Goal: Task Accomplishment & Management: Complete application form

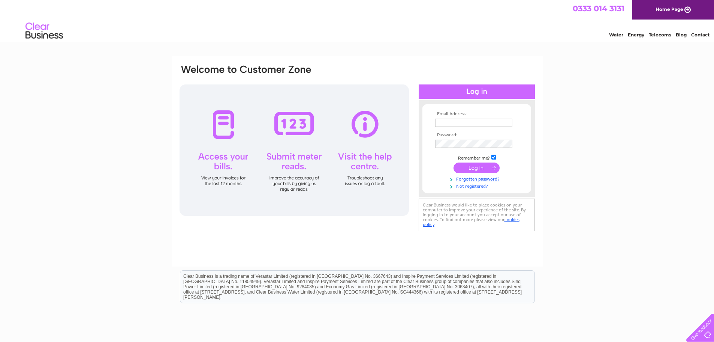
click at [461, 187] on link "Not registered?" at bounding box center [477, 185] width 85 height 7
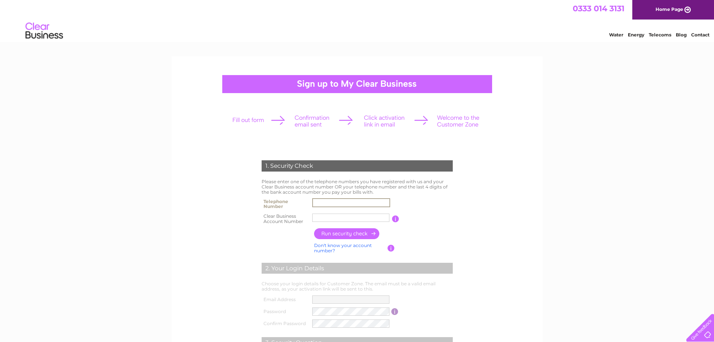
click at [334, 201] on input "text" at bounding box center [351, 202] width 78 height 9
type input "07950473396"
click at [351, 216] on input "text" at bounding box center [351, 217] width 78 height 9
type input "CB3032323"
click at [355, 235] on input "button" at bounding box center [347, 233] width 66 height 11
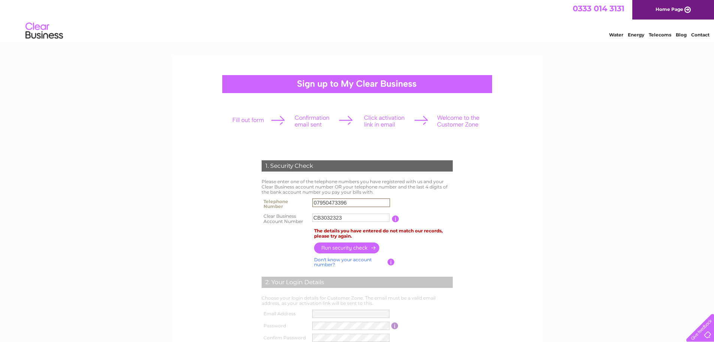
click at [349, 200] on input "07950473396" at bounding box center [351, 202] width 78 height 9
type input "0"
click at [365, 248] on input "button" at bounding box center [347, 247] width 66 height 11
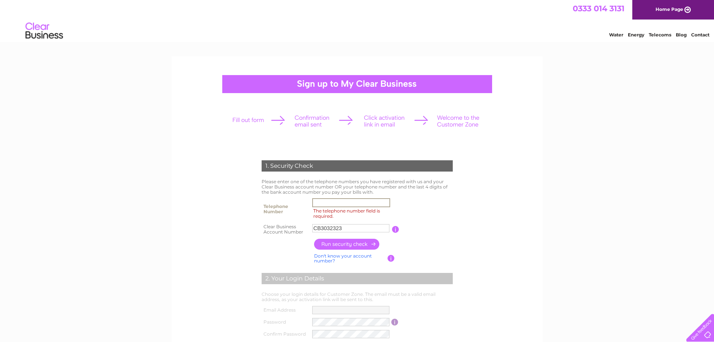
click at [346, 204] on input "The telephone number field is required." at bounding box center [351, 202] width 78 height 9
type input "0"
paste input "07881 82487"
click at [358, 245] on input "button" at bounding box center [347, 243] width 66 height 11
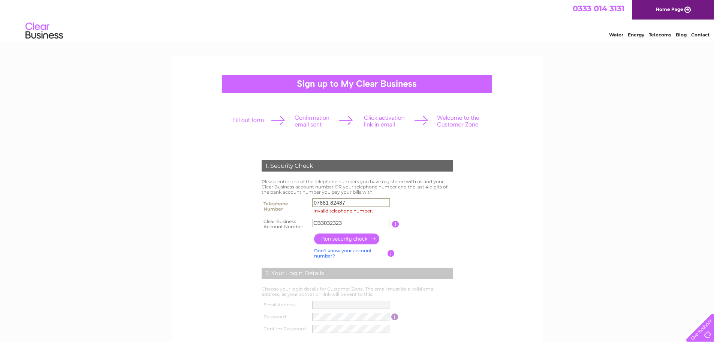
click at [330, 202] on input "07881 82487" at bounding box center [351, 202] width 78 height 9
type input "0788182487"
click at [357, 238] on input "button" at bounding box center [347, 238] width 66 height 11
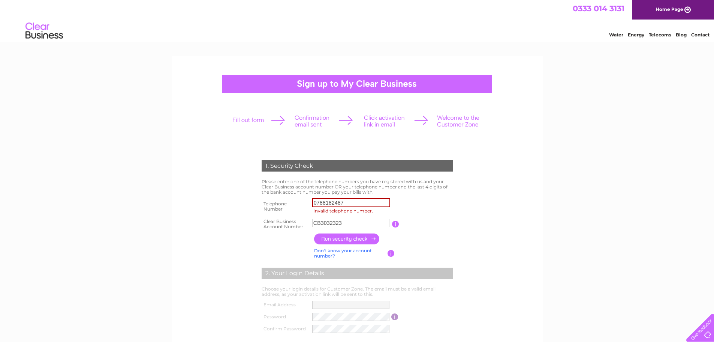
click at [357, 238] on input "button" at bounding box center [347, 238] width 66 height 11
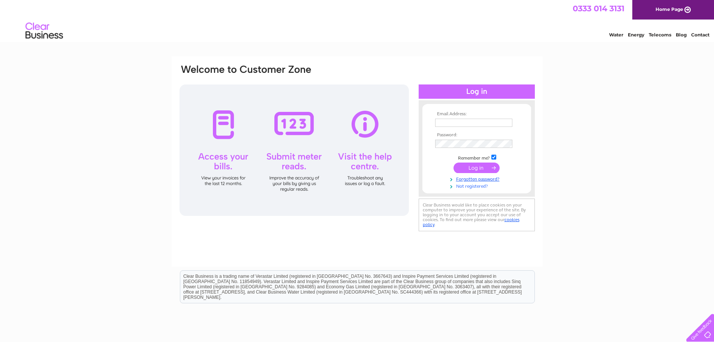
click at [469, 187] on link "Not registered?" at bounding box center [477, 185] width 85 height 7
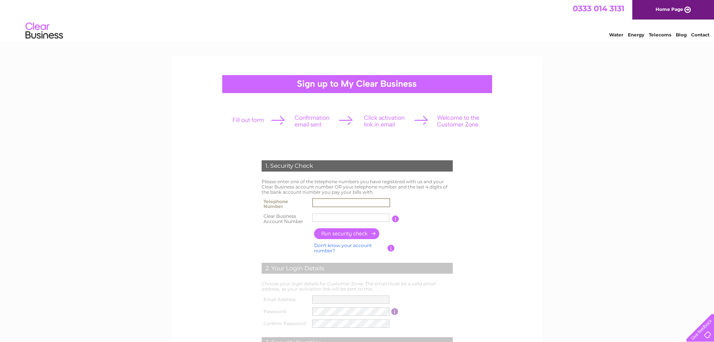
click at [317, 203] on input "text" at bounding box center [351, 202] width 78 height 9
paste input "07881 82487"
type input "07881 82487"
click at [337, 216] on input "text" at bounding box center [351, 217] width 78 height 9
type input "CB3032323"
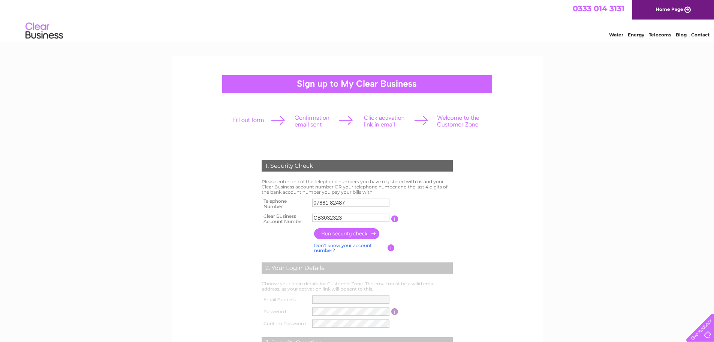
click at [346, 235] on input "button" at bounding box center [347, 233] width 66 height 11
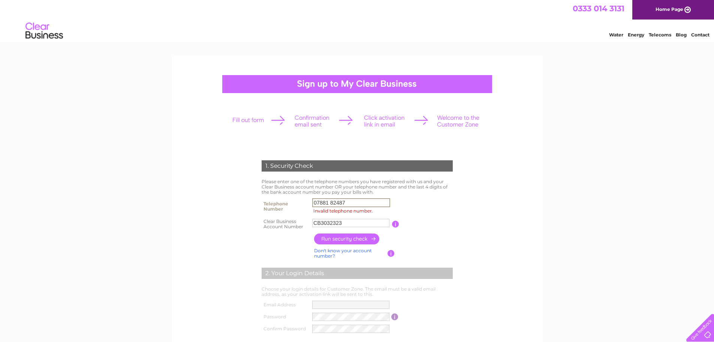
click at [332, 201] on input "07881 82487" at bounding box center [351, 202] width 78 height 9
click at [331, 202] on input "07881 82487" at bounding box center [351, 202] width 78 height 9
click at [349, 240] on input "button" at bounding box center [347, 238] width 66 height 11
click at [353, 203] on input "0788182487" at bounding box center [351, 202] width 78 height 9
type input "0"
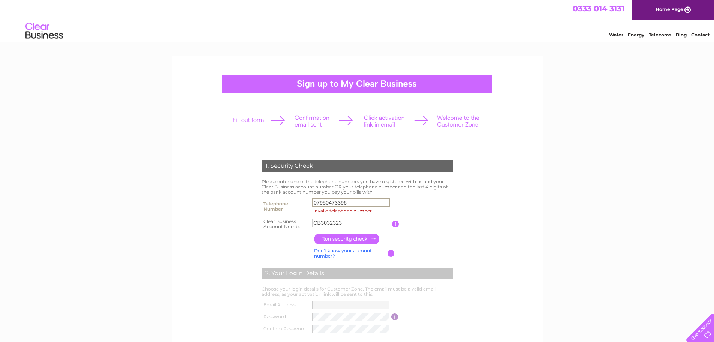
type input "07950473396"
click at [348, 236] on input "button" at bounding box center [347, 238] width 66 height 11
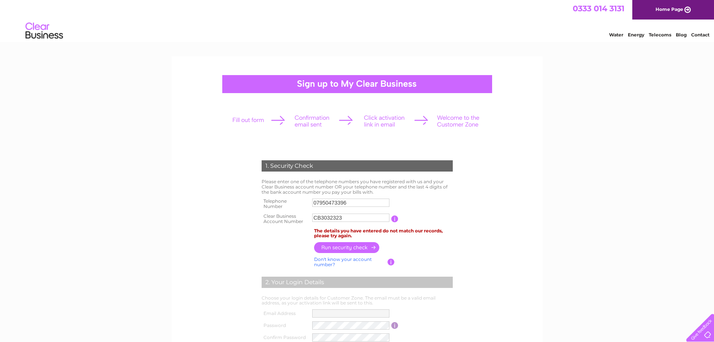
click at [345, 249] on input "button" at bounding box center [347, 247] width 66 height 11
